Goal: Information Seeking & Learning: Learn about a topic

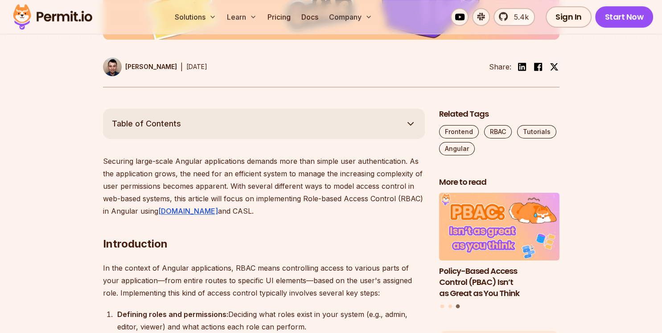
scroll to position [423, 0]
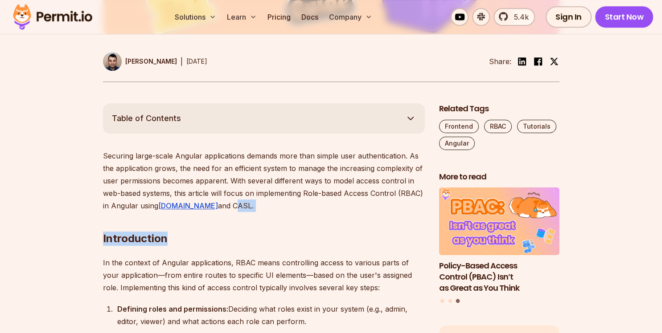
drag, startPoint x: 207, startPoint y: 206, endPoint x: 234, endPoint y: 206, distance: 27.2
click at [238, 204] on h2 "Introduction" at bounding box center [264, 221] width 322 height 50
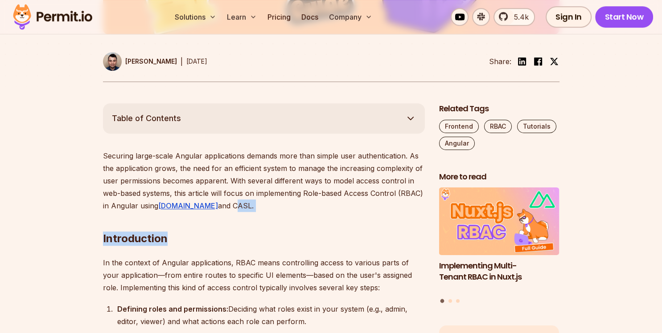
drag, startPoint x: 207, startPoint y: 205, endPoint x: 240, endPoint y: 210, distance: 32.8
drag, startPoint x: 230, startPoint y: 207, endPoint x: 225, endPoint y: 207, distance: 5.8
click at [230, 207] on h2 "Introduction" at bounding box center [264, 221] width 322 height 50
drag, startPoint x: 208, startPoint y: 204, endPoint x: 226, endPoint y: 206, distance: 17.9
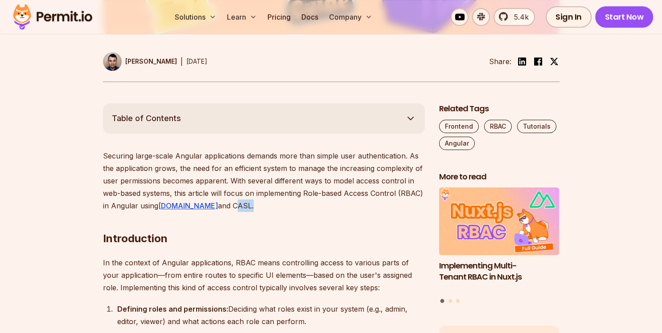
click at [226, 206] on p "Securing large-scale Angular applications demands more than simple user authent…" at bounding box center [264, 181] width 322 height 62
copy p "CASL"
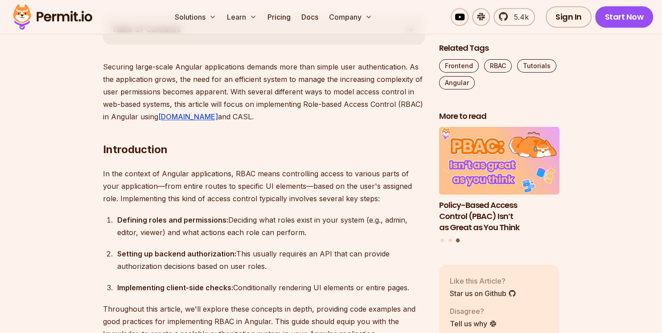
scroll to position [565, 0]
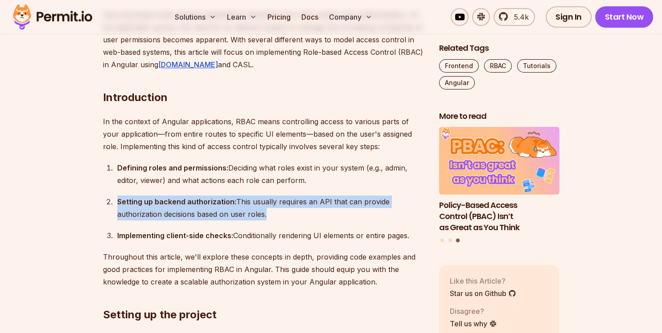
drag, startPoint x: 263, startPoint y: 215, endPoint x: 101, endPoint y: 205, distance: 163.0
click at [144, 205] on strong "Setting up backend authorization:" at bounding box center [176, 201] width 119 height 9
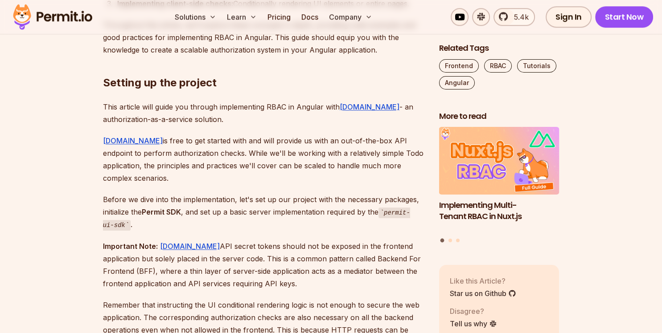
scroll to position [800, 0]
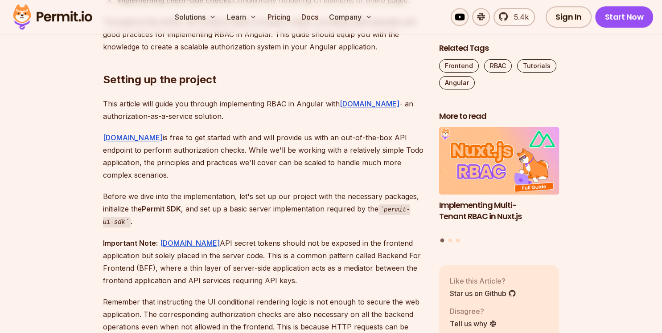
drag, startPoint x: 242, startPoint y: 110, endPoint x: 312, endPoint y: 111, distance: 70.0
click at [305, 111] on p "This article will guide you through implementing RBAC in Angular with Permit.io…" at bounding box center [264, 110] width 322 height 25
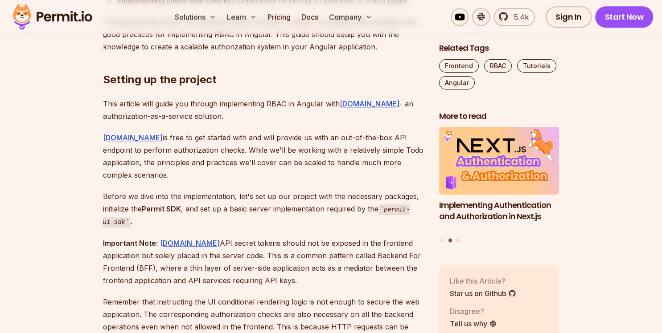
click at [316, 107] on p "This article will guide you through implementing RBAC in Angular with Permit.io…" at bounding box center [264, 110] width 322 height 25
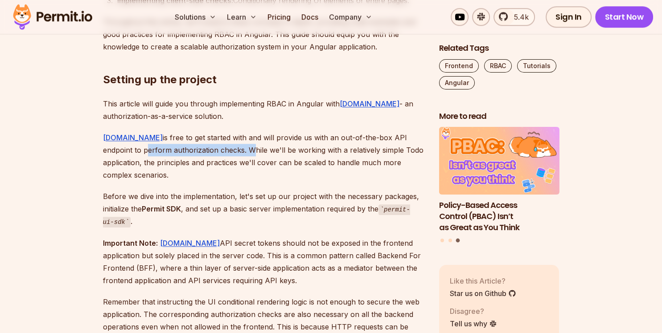
drag, startPoint x: 103, startPoint y: 152, endPoint x: 206, endPoint y: 154, distance: 103.0
click at [206, 154] on p "Permit.io is free to get started with and will provide us with an out-of-the-bo…" at bounding box center [264, 156] width 322 height 50
click at [220, 151] on p "Permit.io is free to get started with and will provide us with an out-of-the-bo…" at bounding box center [264, 156] width 322 height 50
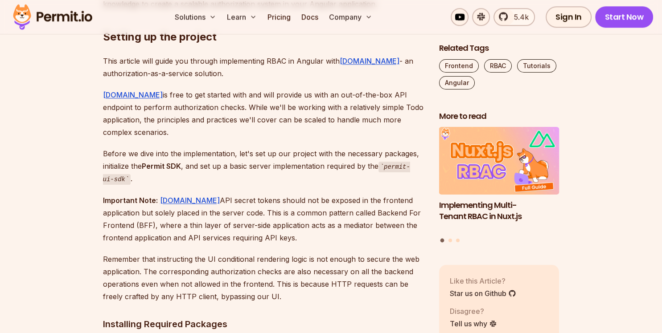
scroll to position [847, 0]
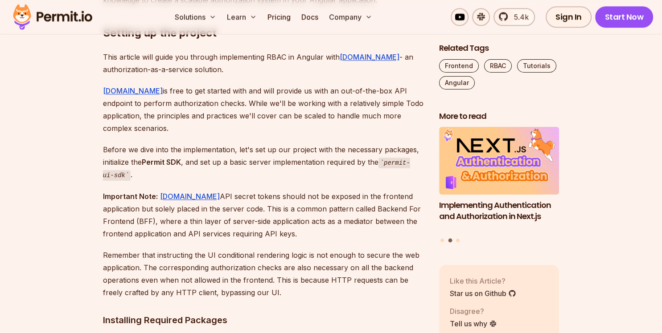
drag, startPoint x: 144, startPoint y: 149, endPoint x: 185, endPoint y: 149, distance: 41.0
click at [185, 149] on p "Before we dive into the implementation, let's set up our project with the neces…" at bounding box center [264, 163] width 322 height 38
click at [205, 153] on p "Before we dive into the implementation, let's set up our project with the neces…" at bounding box center [264, 163] width 322 height 38
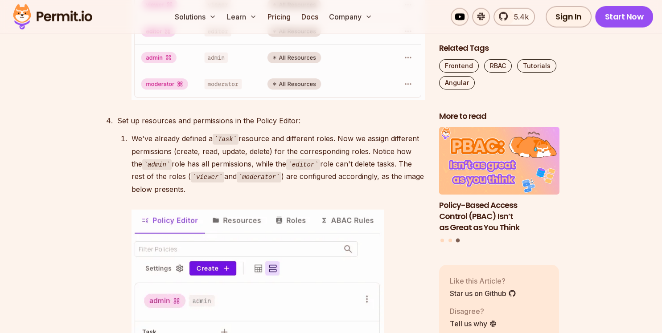
scroll to position [2118, 0]
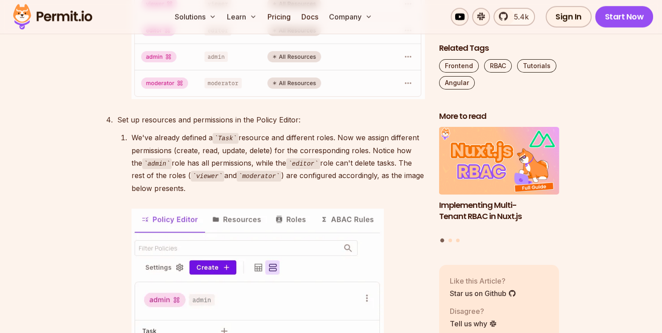
drag, startPoint x: 131, startPoint y: 86, endPoint x: 195, endPoint y: 92, distance: 64.4
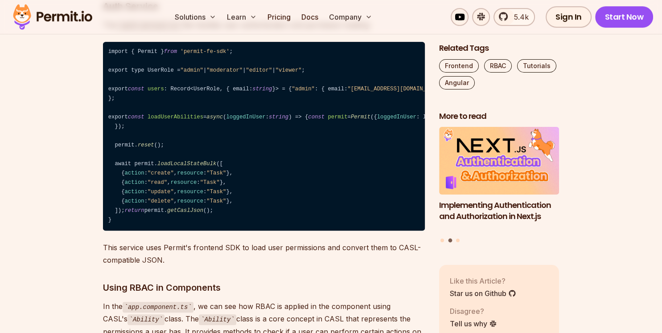
scroll to position [3860, 0]
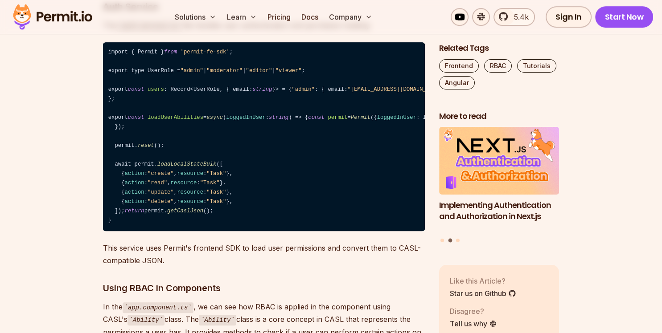
drag, startPoint x: 115, startPoint y: 85, endPoint x: 320, endPoint y: 84, distance: 205.0
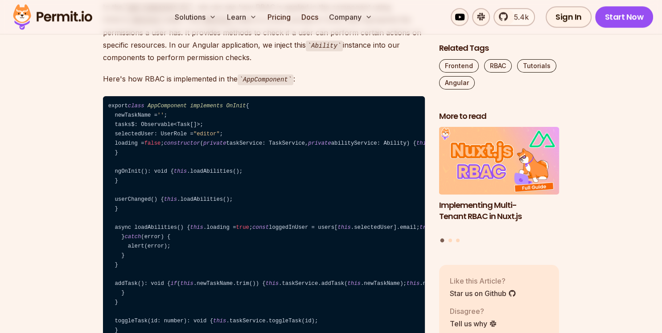
scroll to position [4142, 0]
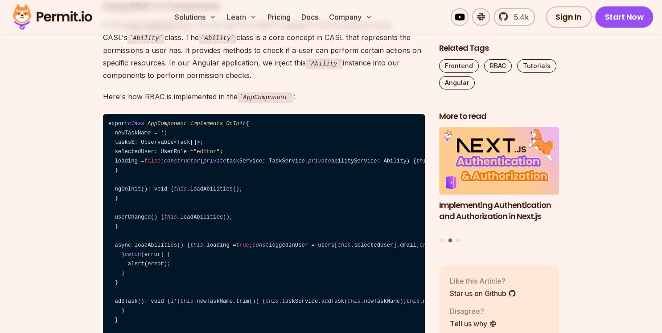
drag, startPoint x: 108, startPoint y: 95, endPoint x: 161, endPoint y: 150, distance: 76.3
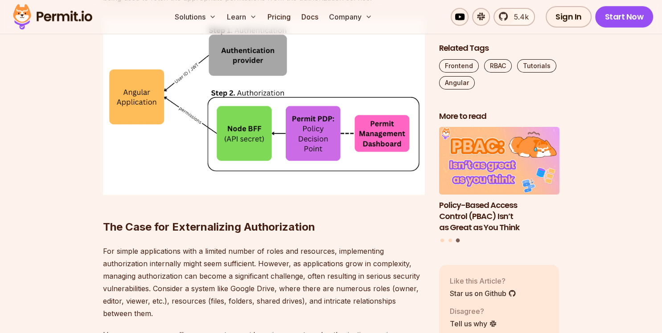
scroll to position [6072, 0]
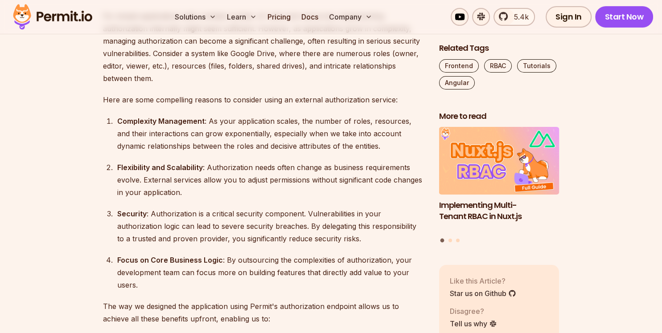
drag, startPoint x: 172, startPoint y: 149, endPoint x: 218, endPoint y: 149, distance: 45.9
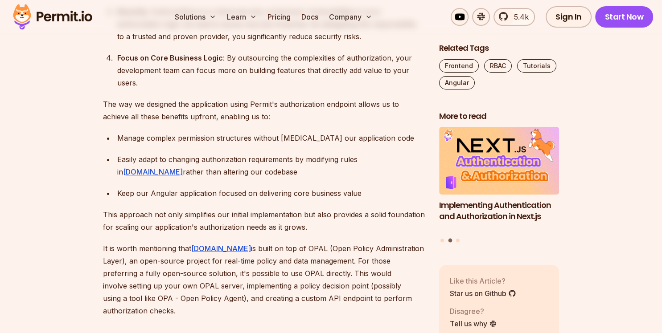
scroll to position [6307, 0]
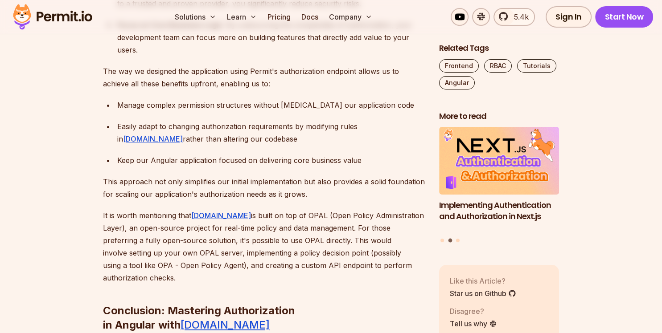
drag, startPoint x: 322, startPoint y: 117, endPoint x: 363, endPoint y: 136, distance: 45.1
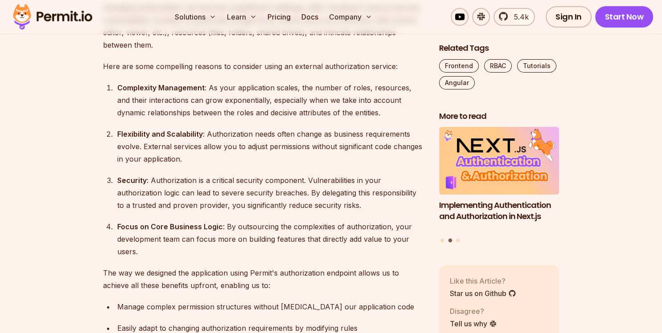
scroll to position [6119, 0]
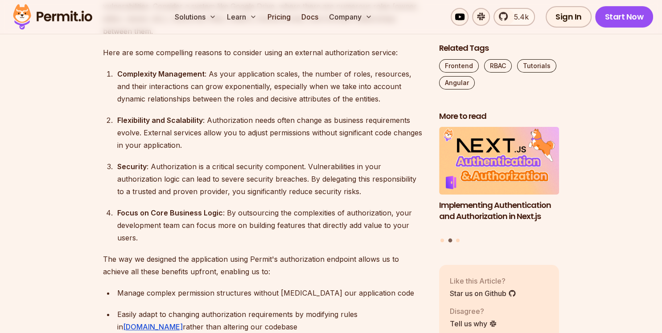
drag, startPoint x: 263, startPoint y: 84, endPoint x: 376, endPoint y: 84, distance: 112.8
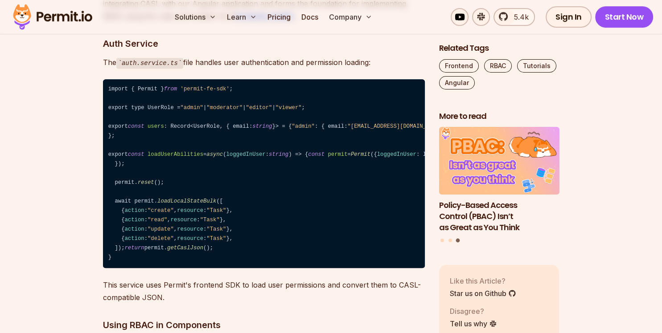
scroll to position [3812, 0]
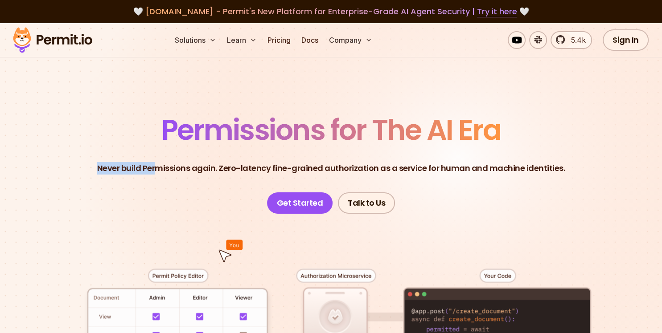
drag, startPoint x: 497, startPoint y: 128, endPoint x: 160, endPoint y: 131, distance: 337.0
click at [160, 131] on header "Permissions for The AI Era Never build Permissions again. Zero-latency fine-gra…" at bounding box center [330, 165] width 619 height 98
click at [233, 138] on span "Permissions for The AI Era" at bounding box center [331, 130] width 340 height 40
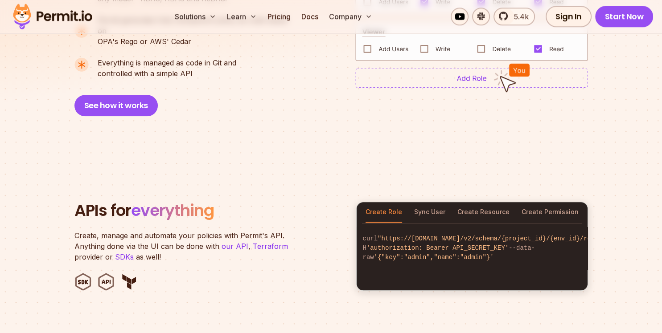
scroll to position [847, 0]
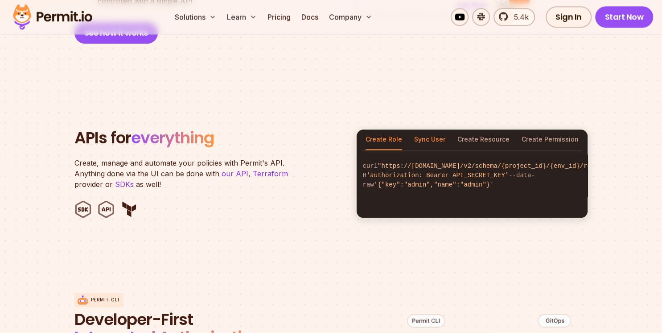
click at [434, 130] on button "Sync User" at bounding box center [429, 140] width 31 height 21
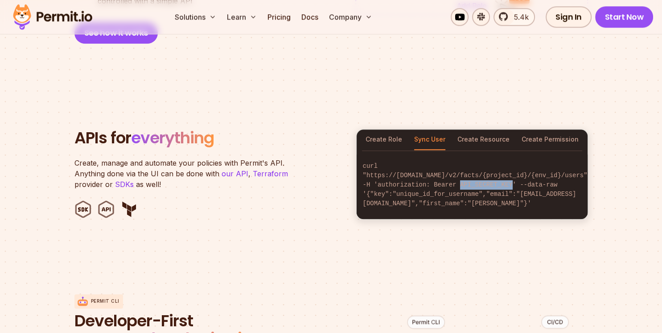
drag, startPoint x: 476, startPoint y: 166, endPoint x: 523, endPoint y: 166, distance: 47.7
click at [523, 166] on code "curl "https://[DOMAIN_NAME]/v2/facts/{project_id}/{env_id}/users" -H 'authoriza…" at bounding box center [472, 185] width 231 height 61
click at [487, 133] on button "Create Resource" at bounding box center [483, 140] width 52 height 21
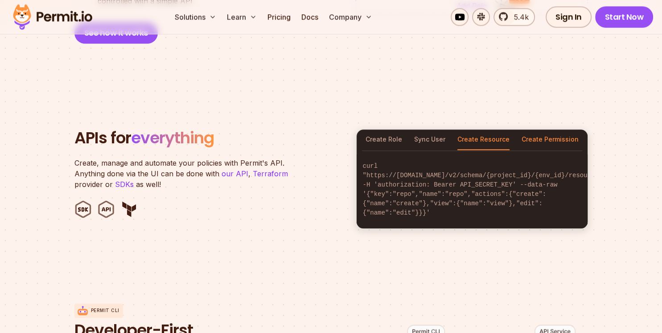
click at [548, 134] on button "Create Permission" at bounding box center [550, 140] width 57 height 21
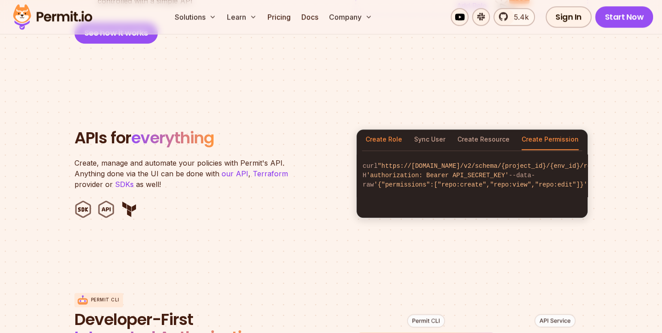
click at [386, 130] on button "Create Role" at bounding box center [384, 140] width 37 height 21
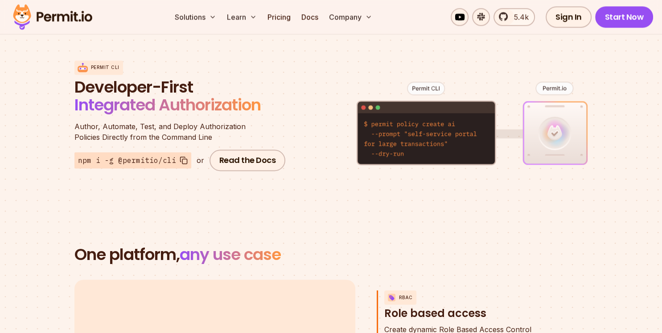
scroll to position [1035, 0]
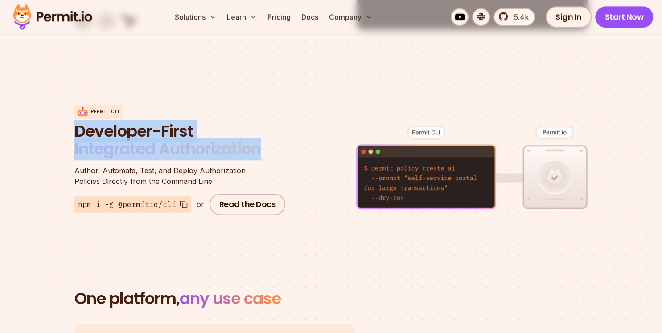
drag, startPoint x: 71, startPoint y: 118, endPoint x: 295, endPoint y: 142, distance: 225.1
click at [295, 142] on section "Permit CLI Developer-First Integrated Authorization Author, Automate, Test, and…" at bounding box center [331, 160] width 662 height 175
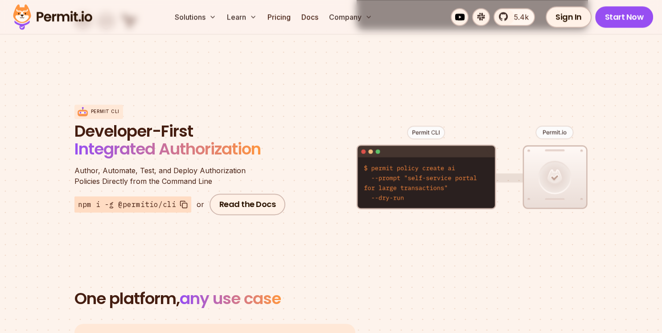
click at [288, 147] on div "Permit CLI Developer-First Integrated Authorization Author, Automate, Test, and…" at bounding box center [330, 160] width 513 height 175
